Goal: Transaction & Acquisition: Purchase product/service

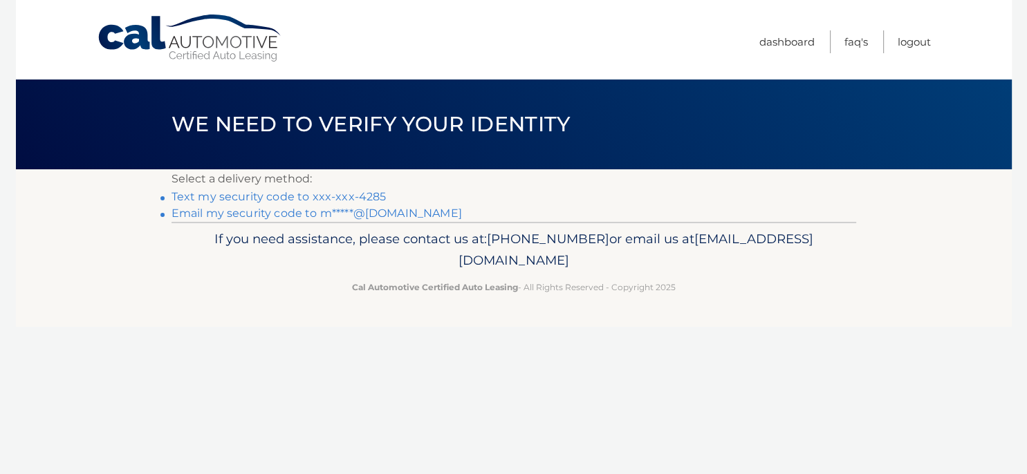
click at [256, 198] on link "Text my security code to xxx-xxx-4285" at bounding box center [278, 196] width 215 height 13
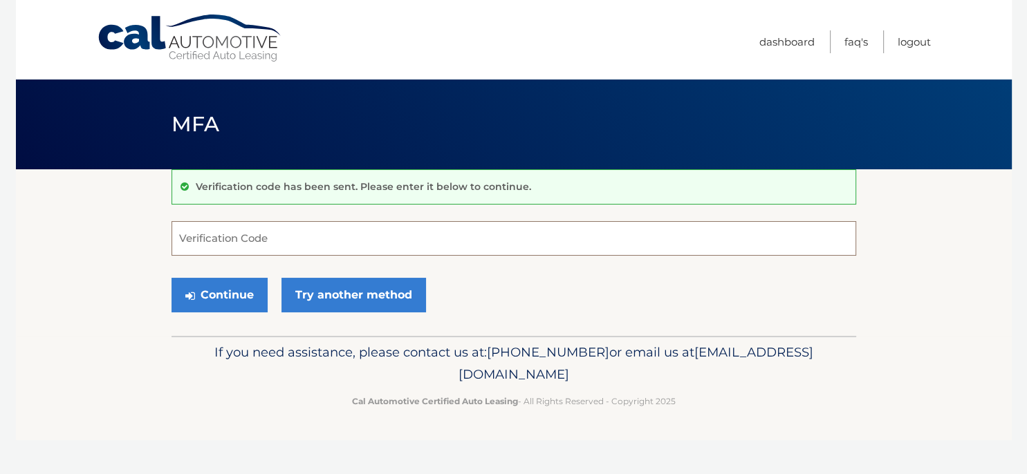
click at [259, 239] on input "Verification Code" at bounding box center [513, 238] width 684 height 35
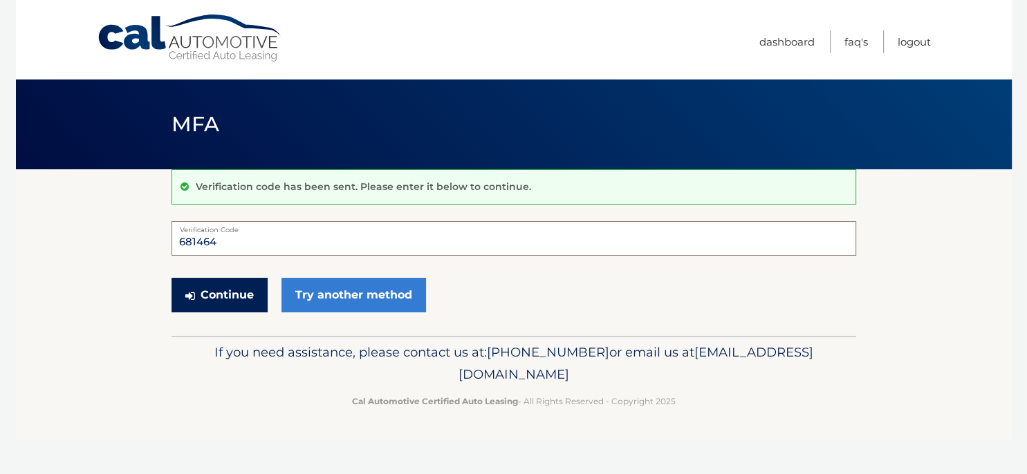
type input "681464"
click at [200, 298] on button "Continue" at bounding box center [219, 295] width 96 height 35
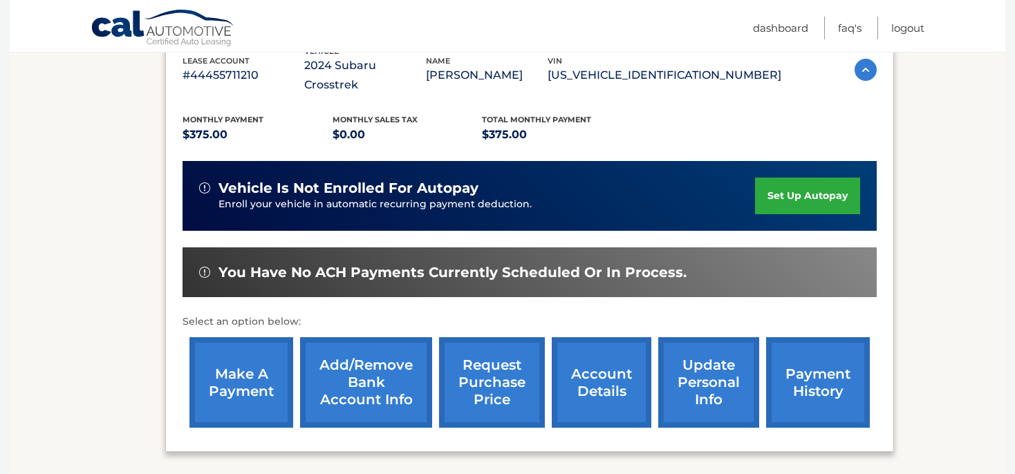
scroll to position [292, 0]
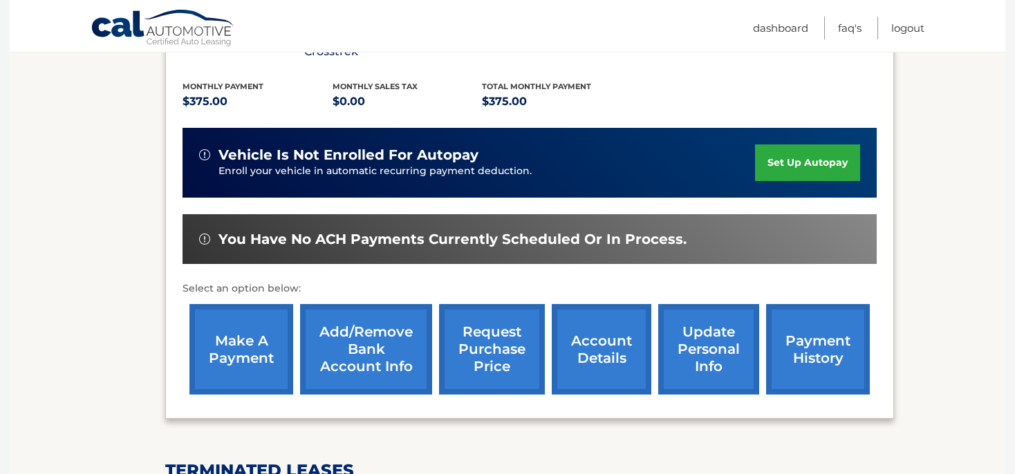
click at [241, 355] on link "make a payment" at bounding box center [241, 349] width 104 height 91
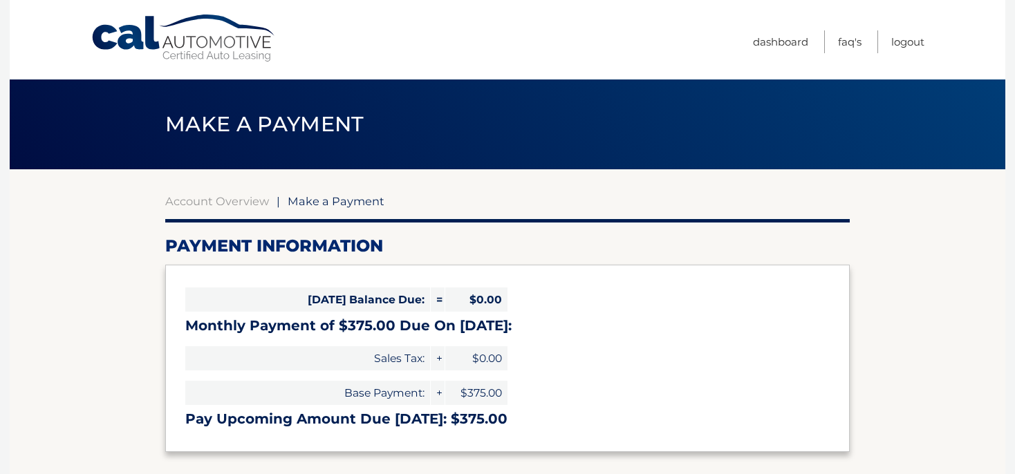
select select "NzE3N2MwOWMtNzc1Mi00YjczLTk2ZjYtMzEzMmFjNjI4MjQw"
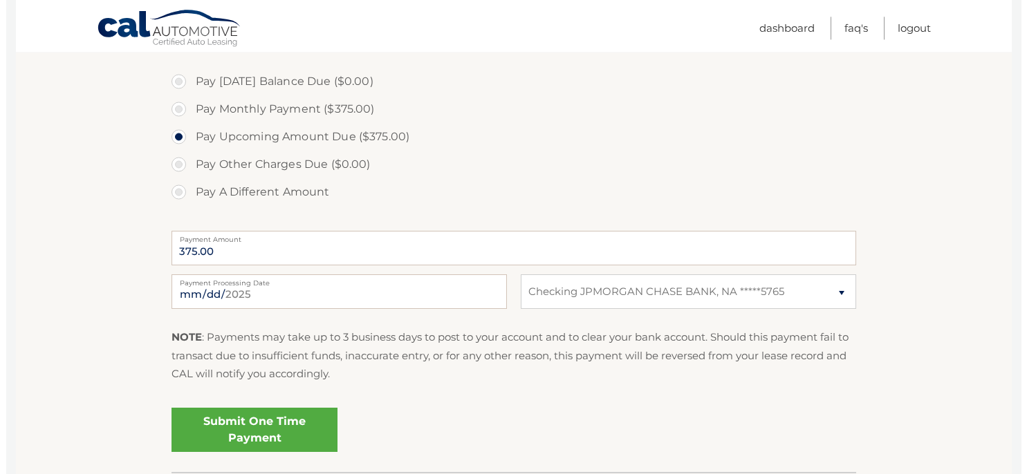
scroll to position [438, 0]
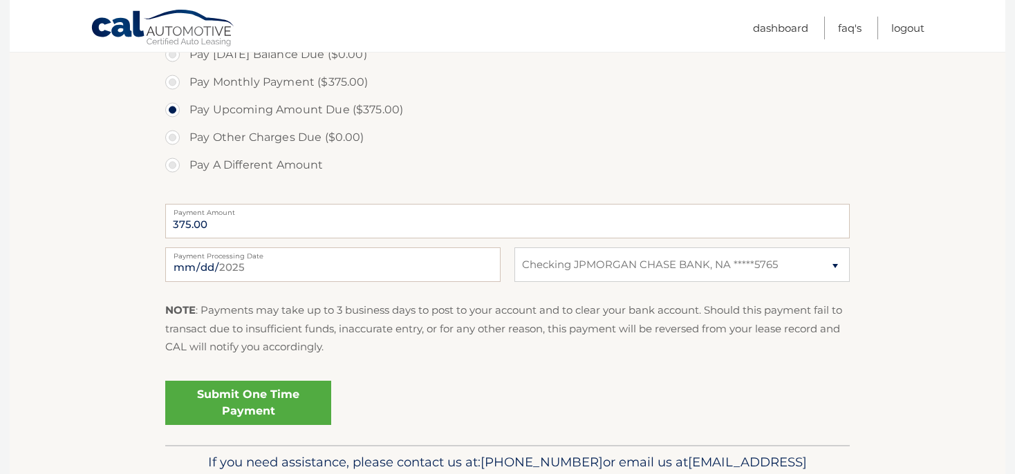
click at [253, 401] on link "Submit One Time Payment" at bounding box center [248, 403] width 166 height 44
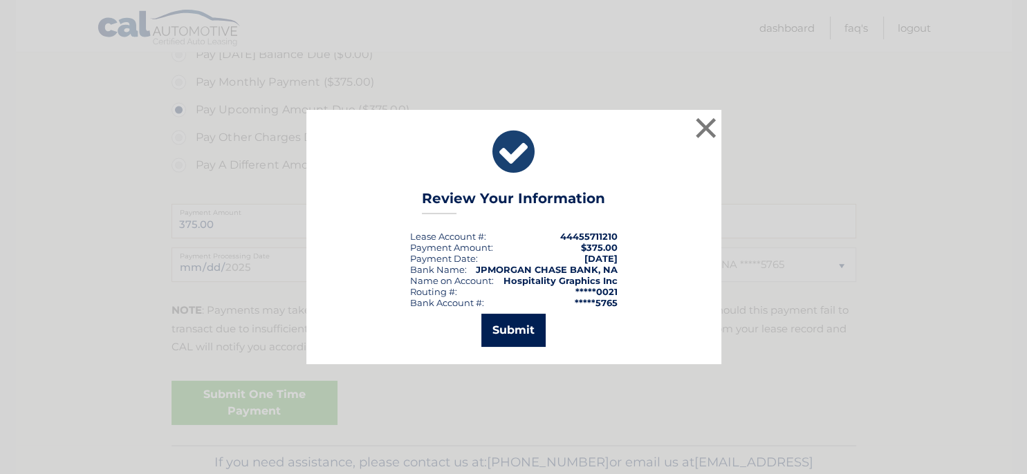
click at [511, 325] on button "Submit" at bounding box center [513, 330] width 64 height 33
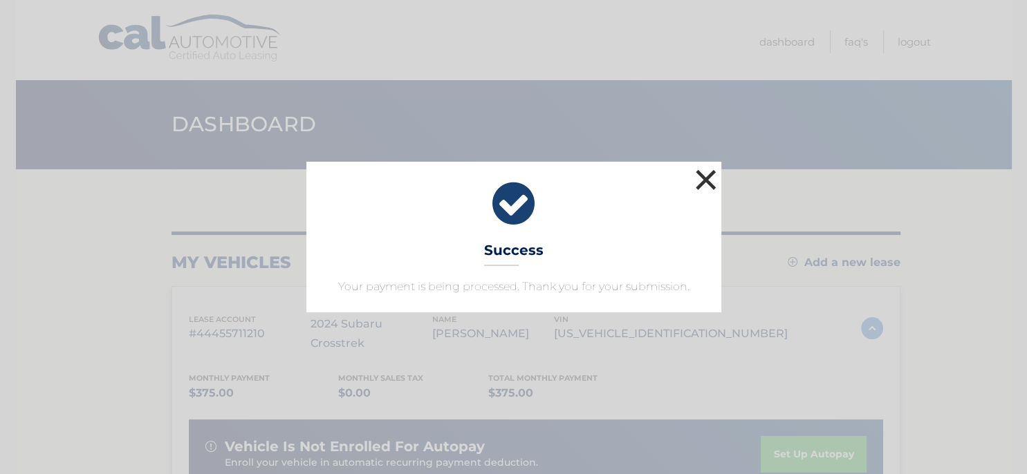
click at [699, 178] on button "×" at bounding box center [706, 180] width 28 height 28
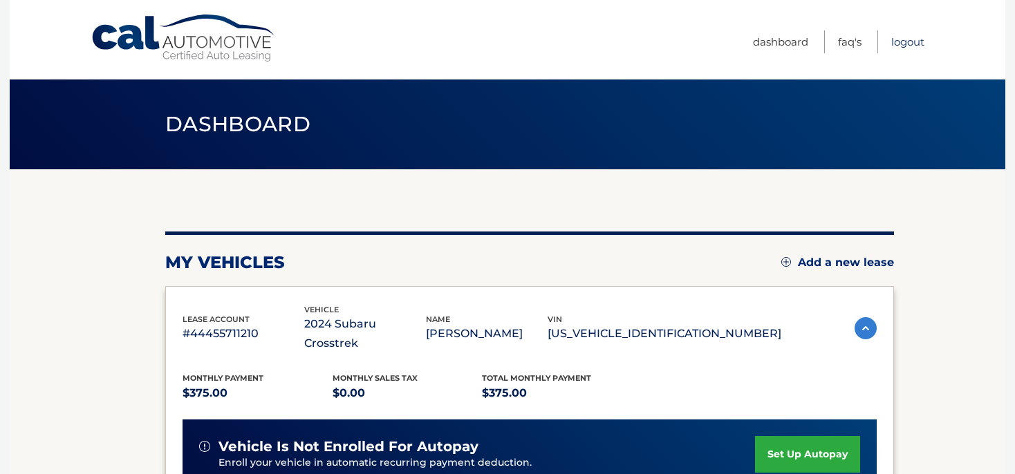
click at [908, 45] on link "Logout" at bounding box center [907, 41] width 33 height 23
